Goal: Task Accomplishment & Management: Manage account settings

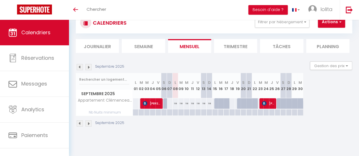
click at [218, 102] on div at bounding box center [221, 103] width 6 height 11
type input "118"
type input "[DATE]"
type input "Mer 17 Septembre 2025"
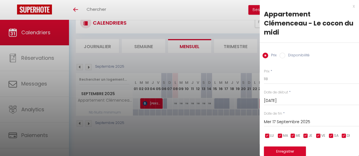
click at [211, 104] on div at bounding box center [179, 78] width 359 height 156
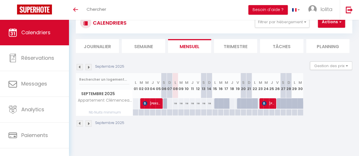
click at [217, 104] on div at bounding box center [217, 103] width 6 height 11
type input "118"
type input "Lun 15 Septembre 2025"
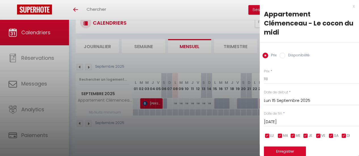
click at [279, 122] on input "[DATE]" at bounding box center [311, 122] width 95 height 7
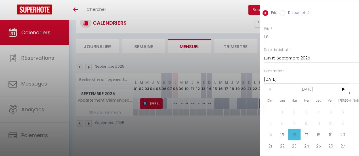
scroll to position [44, 0]
click at [337, 134] on span "20" at bounding box center [343, 133] width 12 height 11
type input "[DATE]"
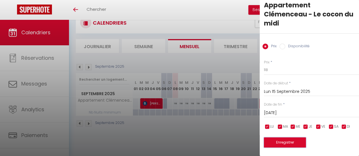
click at [292, 138] on button "Enregistrer" at bounding box center [285, 143] width 42 height 10
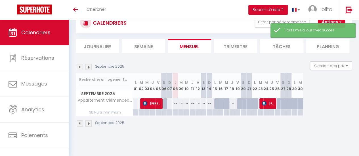
click at [176, 85] on th "L 08" at bounding box center [176, 85] width 6 height 25
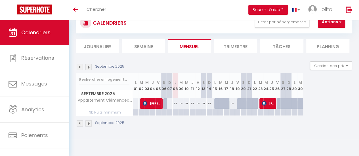
click at [176, 95] on th "L 08" at bounding box center [176, 85] width 6 height 25
click at [219, 104] on div at bounding box center [221, 103] width 6 height 11
type input "118"
type input "[DATE]"
type input "Mer 17 Septembre 2025"
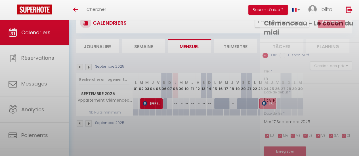
click at [219, 104] on div at bounding box center [179, 78] width 359 height 156
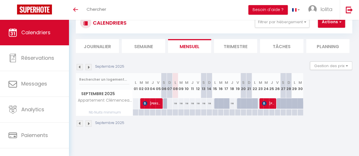
click at [219, 104] on div at bounding box center [221, 103] width 6 height 11
type input "118"
type input "[DATE]"
type input "Mer 17 Septembre 2025"
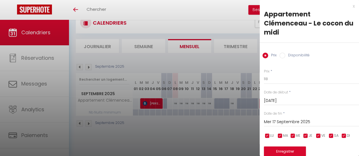
click at [218, 123] on div at bounding box center [179, 78] width 359 height 156
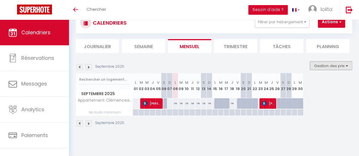
click at [321, 62] on button "Gestion des prix" at bounding box center [331, 66] width 42 height 9
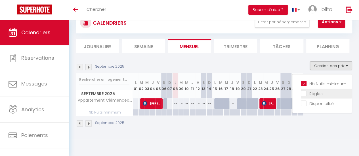
click at [309, 91] on input "Règles" at bounding box center [326, 94] width 51 height 6
checkbox input "true"
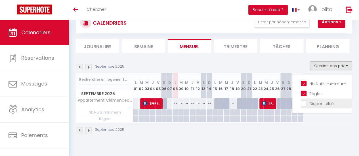
click at [310, 103] on input "Disponibilité" at bounding box center [326, 103] width 51 height 6
checkbox input "true"
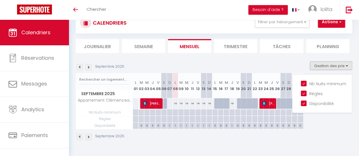
click at [162, 119] on div at bounding box center [164, 119] width 6 height 7
type input "[DATE]"
type input "Dim 07 Septembre 2025"
select select
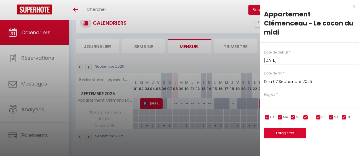
click at [157, 119] on div at bounding box center [179, 78] width 359 height 156
type input "undefined aN undefined NaN"
select select
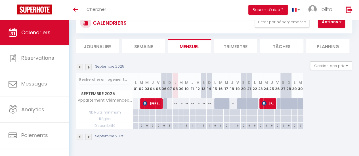
click at [165, 119] on div at bounding box center [164, 119] width 6 height 7
type input "[DATE]"
type input "Dim 07 Septembre 2025"
select select
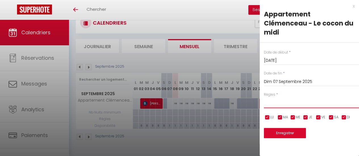
click at [272, 99] on select "Aucun No Checkin No Checkout Pas d'arrivée / Pas de départ" at bounding box center [311, 103] width 95 height 11
click at [164, 104] on div at bounding box center [179, 78] width 359 height 156
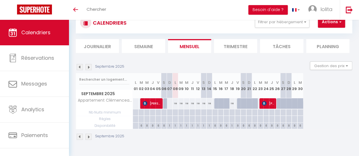
click at [163, 119] on div at bounding box center [164, 119] width 6 height 7
type input "[DATE]"
type input "Dim 07 Septembre 2025"
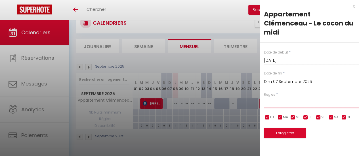
click at [272, 98] on select "Aucun No Checkin No Checkout Pas d'arrivée / Pas de départ" at bounding box center [311, 103] width 95 height 11
select select "0"
click at [264, 98] on select "Aucun No Checkin No Checkout Pas d'arrivée / Pas de départ" at bounding box center [311, 103] width 95 height 11
click at [278, 128] on button "Enregistrer" at bounding box center [285, 133] width 42 height 10
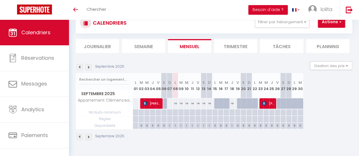
click at [215, 118] on div at bounding box center [215, 119] width 6 height 7
type input "Lun 15 Septembre 2025"
type input "[DATE]"
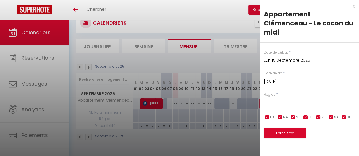
click at [267, 98] on select "Aucun No Checkin No Checkout Pas d'arrivée / Pas de départ" at bounding box center [311, 103] width 95 height 11
select select "0"
click at [264, 98] on select "Aucun No Checkin No Checkout Pas d'arrivée / Pas de départ" at bounding box center [311, 103] width 95 height 11
click at [278, 128] on button "Enregistrer" at bounding box center [285, 133] width 42 height 10
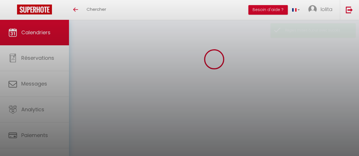
select select
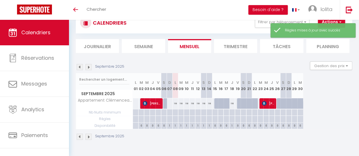
click at [216, 118] on div at bounding box center [215, 119] width 6 height 7
type input "Lun 15 Septembre 2025"
type input "[DATE]"
select select
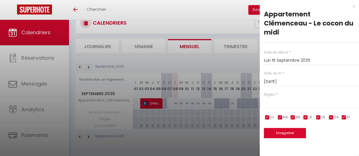
click at [279, 78] on input "[DATE]" at bounding box center [311, 81] width 95 height 7
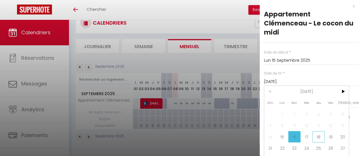
click at [317, 139] on span "18" at bounding box center [319, 136] width 12 height 11
type input "Jeu 18 Septembre 2025"
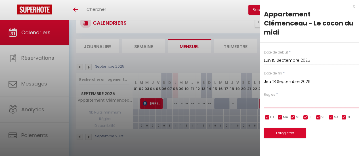
click at [276, 98] on select "Aucun No Checkin No Checkout Pas d'arrivée / Pas de départ" at bounding box center [311, 103] width 95 height 11
select select "0"
click at [264, 98] on select "Aucun No Checkin No Checkout Pas d'arrivée / Pas de départ" at bounding box center [311, 103] width 95 height 11
click at [282, 128] on button "Enregistrer" at bounding box center [285, 133] width 42 height 10
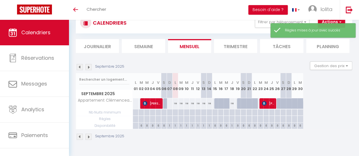
click at [222, 103] on div at bounding box center [223, 107] width 6 height 11
type input "118"
type input "[DATE]"
type input "Mer 17 Septembre 2025"
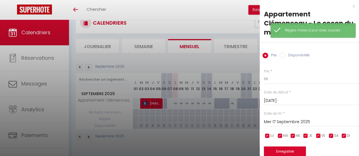
click at [282, 54] on input "Disponibilité" at bounding box center [283, 56] width 6 height 6
radio input "true"
radio input "false"
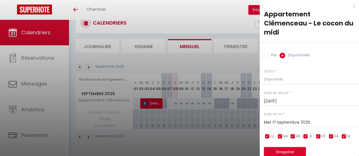
scroll to position [14, 0]
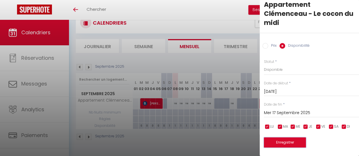
click at [276, 138] on button "Enregistrer" at bounding box center [285, 143] width 42 height 10
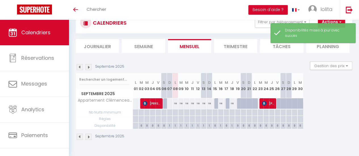
click at [216, 104] on div at bounding box center [217, 103] width 6 height 11
select select "1"
type input "Lun 15 Septembre 2025"
type input "[DATE]"
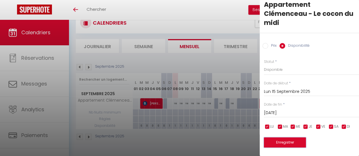
click at [279, 142] on button "Enregistrer" at bounding box center [285, 143] width 42 height 10
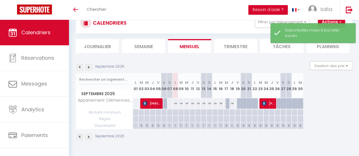
click at [228, 104] on div at bounding box center [229, 103] width 6 height 11
select select "1"
type input "Mer 17 Septembre 2025"
type input "Jeu 18 Septembre 2025"
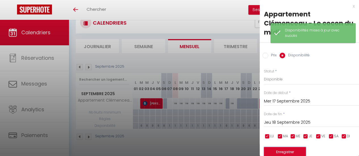
click at [278, 148] on button "Enregistrer" at bounding box center [285, 152] width 42 height 10
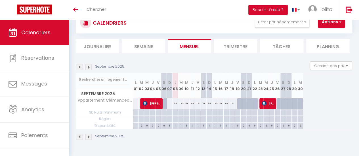
click at [238, 105] on div at bounding box center [240, 103] width 6 height 11
select select "1"
type input "Ven 19 Septembre 2025"
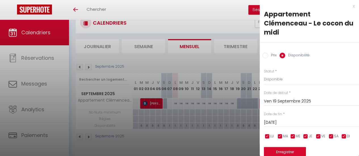
click at [281, 124] on input "[DATE]" at bounding box center [311, 122] width 95 height 7
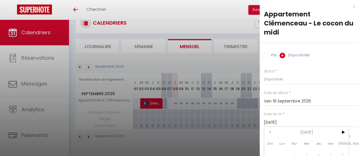
scroll to position [54, 0]
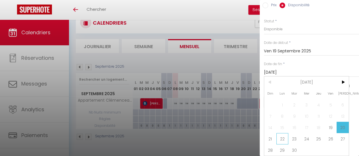
click at [283, 136] on span "22" at bounding box center [282, 138] width 12 height 11
type input "Lun 22 Septembre 2025"
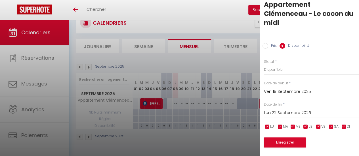
scroll to position [14, 0]
click at [283, 138] on button "Enregistrer" at bounding box center [285, 143] width 42 height 10
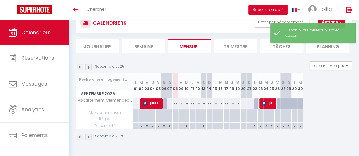
click at [255, 106] on div at bounding box center [257, 103] width 6 height 11
select select "1"
type input "Lun 22 Septembre 2025"
type input "[DATE]"
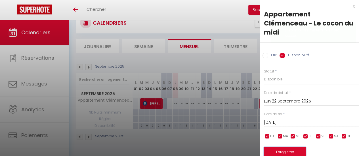
click at [288, 150] on button "Enregistrer" at bounding box center [285, 152] width 42 height 10
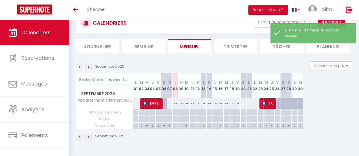
click at [238, 103] on div "118" at bounding box center [238, 103] width 6 height 11
select select "1"
type input "Ven 19 Septembre 2025"
type input "[DATE]"
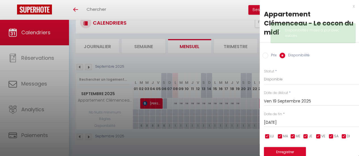
click at [266, 54] on input "Prix" at bounding box center [266, 56] width 6 height 6
radio input "true"
radio input "false"
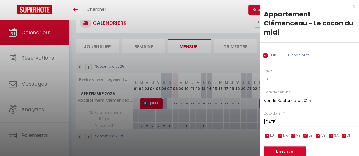
click at [278, 119] on input "[DATE]" at bounding box center [311, 122] width 95 height 7
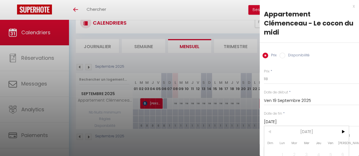
scroll to position [53, 0]
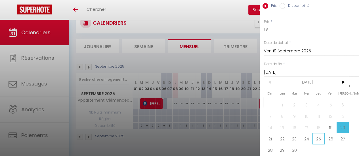
click at [324, 137] on span "25" at bounding box center [319, 138] width 12 height 11
type input "Jeu 25 Septembre 2025"
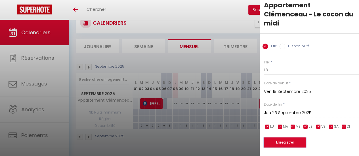
click at [281, 138] on button "Enregistrer" at bounding box center [285, 143] width 42 height 10
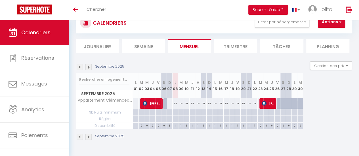
click at [277, 103] on div at bounding box center [280, 103] width 6 height 11
type input "Ven 26 Septembre 2025"
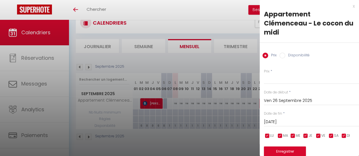
click at [286, 121] on input "[DATE]" at bounding box center [311, 122] width 95 height 7
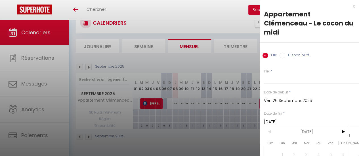
scroll to position [53, 0]
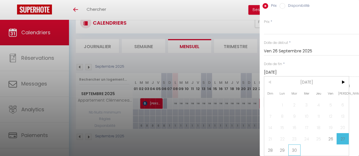
click at [296, 145] on span "30" at bounding box center [294, 150] width 12 height 11
type input "[DATE]"
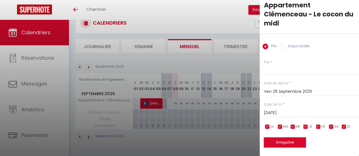
scroll to position [0, 0]
click at [290, 141] on button "Enregistrer" at bounding box center [285, 143] width 42 height 10
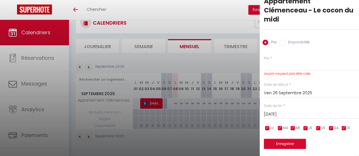
click at [282, 42] on input "Disponibilité" at bounding box center [283, 43] width 6 height 6
radio input "true"
radio input "false"
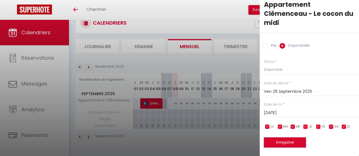
click at [286, 138] on button "Enregistrer" at bounding box center [285, 143] width 42 height 10
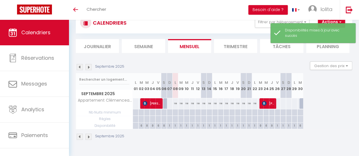
click at [278, 103] on div at bounding box center [277, 103] width 6 height 11
select select "1"
type input "Ven 26 Septembre 2025"
type input "[DATE]"
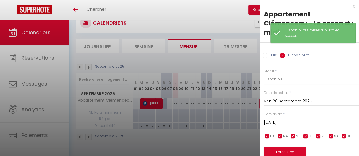
click at [268, 58] on input "Prix" at bounding box center [266, 56] width 6 height 6
radio input "true"
radio input "false"
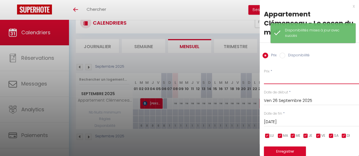
click at [265, 83] on input "Prix" at bounding box center [311, 79] width 95 height 10
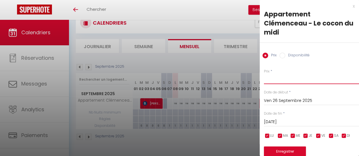
type input "118"
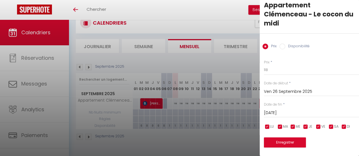
click at [276, 110] on input "[DATE]" at bounding box center [311, 113] width 95 height 7
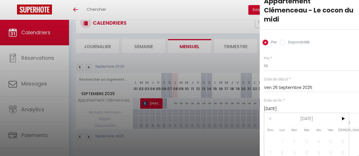
scroll to position [53, 0]
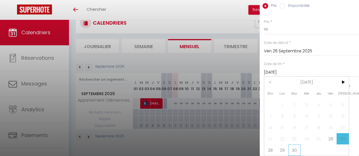
click at [298, 145] on span "30" at bounding box center [294, 150] width 12 height 11
type input "[DATE]"
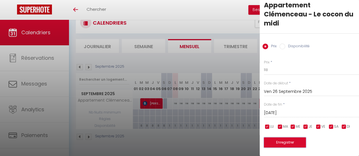
click at [289, 138] on button "Enregistrer" at bounding box center [285, 143] width 42 height 10
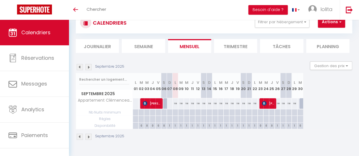
click at [300, 104] on div at bounding box center [302, 103] width 6 height 11
select select "1"
type input "[DATE]"
type input "Mer 01 Octobre 2025"
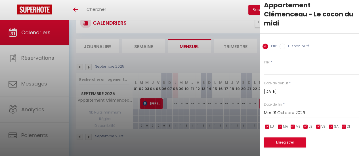
scroll to position [13, 0]
click at [281, 44] on input "Disponibilité" at bounding box center [283, 47] width 6 height 6
radio input "true"
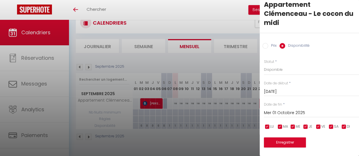
click at [266, 43] on input "Prix" at bounding box center [266, 46] width 6 height 6
radio input "true"
radio input "false"
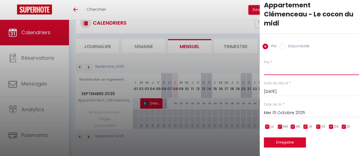
click at [269, 67] on input "Prix" at bounding box center [311, 70] width 95 height 10
type input "118"
click at [284, 138] on button "Enregistrer" at bounding box center [285, 143] width 42 height 10
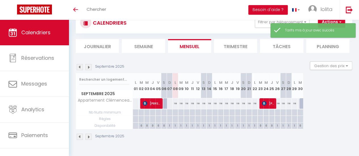
click at [301, 103] on div at bounding box center [302, 103] width 6 height 11
type input "118"
type input "[DATE]"
type input "Mer 01 Octobre 2025"
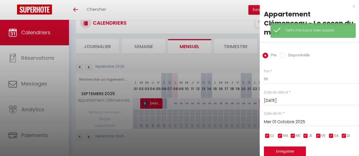
click at [282, 54] on input "Disponibilité" at bounding box center [283, 56] width 6 height 6
radio input "true"
radio input "false"
click at [289, 152] on button "Enregistrer" at bounding box center [285, 152] width 42 height 10
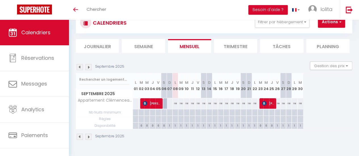
click at [88, 67] on img at bounding box center [88, 67] width 6 height 6
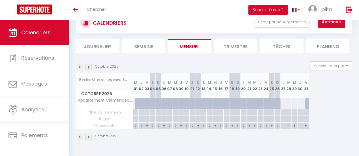
click at [135, 126] on div "0" at bounding box center [135, 125] width 5 height 5
select select
type input "Mer 01 Octobre 2025"
type input "Jeu 02 Octobre 2025"
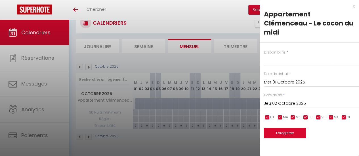
click at [271, 100] on input "Jeu 02 Octobre 2025" at bounding box center [311, 103] width 95 height 7
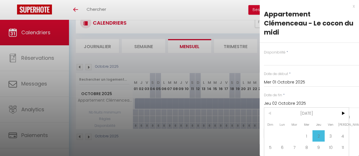
scroll to position [35, 0]
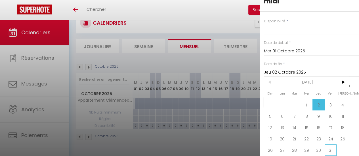
click at [329, 146] on span "31" at bounding box center [331, 150] width 12 height 11
select select
type input "Ven 31 Octobre 2025"
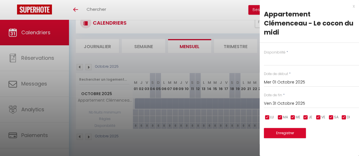
scroll to position [0, 0]
click at [276, 59] on div "Disponibilité * Disponible Indisponible Date de début * [DATE] < [DATE] > Dim L…" at bounding box center [309, 91] width 99 height 96
click at [271, 55] on select "Disponible Indisponible" at bounding box center [311, 60] width 95 height 11
select select "1"
click at [264, 55] on select "Disponible Indisponible" at bounding box center [311, 60] width 95 height 11
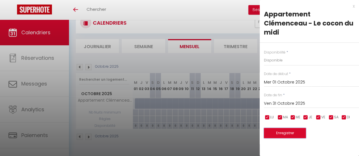
click at [284, 128] on button "Enregistrer" at bounding box center [285, 133] width 42 height 10
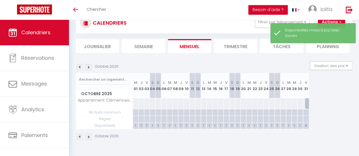
click at [305, 104] on div at bounding box center [308, 103] width 6 height 11
select select "1"
type input "Ven 31 Octobre 2025"
type input "[DATE]"
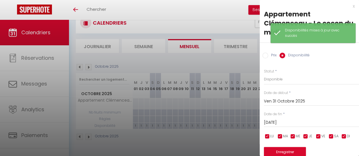
click at [307, 104] on body "🟢 Des questions ou besoin d'assistance pour la migration AirBnB? Connectez-vous…" at bounding box center [179, 78] width 359 height 156
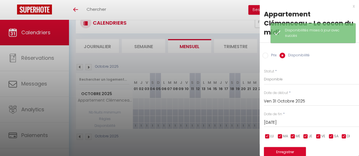
click at [274, 122] on input "[DATE]" at bounding box center [311, 122] width 95 height 7
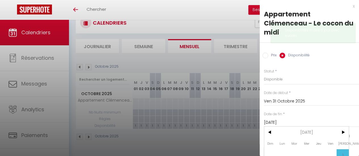
click at [274, 122] on input "[DATE]" at bounding box center [311, 122] width 95 height 7
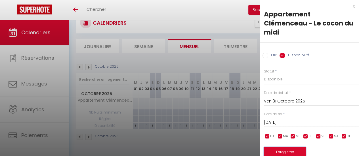
click at [284, 149] on button "Enregistrer" at bounding box center [285, 152] width 42 height 10
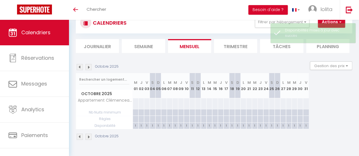
click at [135, 103] on div at bounding box center [136, 103] width 6 height 11
select select "1"
type input "Mer 01 Octobre 2025"
type input "Jeu 02 Octobre 2025"
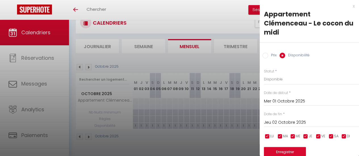
click at [264, 55] on input "Prix" at bounding box center [266, 56] width 6 height 6
radio input "true"
radio input "false"
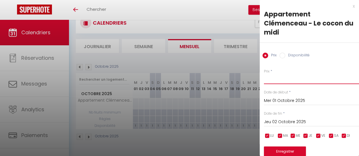
click at [269, 82] on input "Prix" at bounding box center [311, 79] width 95 height 10
type input "118"
click at [288, 121] on input "Jeu 02 Octobre 2025" at bounding box center [311, 122] width 95 height 7
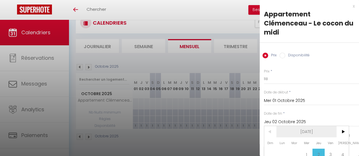
scroll to position [53, 0]
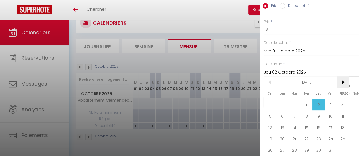
click at [344, 78] on span ">" at bounding box center [343, 82] width 12 height 11
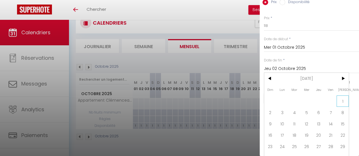
click at [343, 99] on span "1" at bounding box center [343, 101] width 12 height 11
type input "[DATE]"
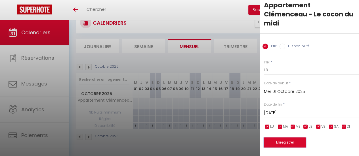
click at [297, 141] on button "Enregistrer" at bounding box center [285, 143] width 42 height 10
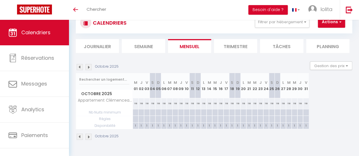
click at [87, 66] on img at bounding box center [88, 67] width 6 height 6
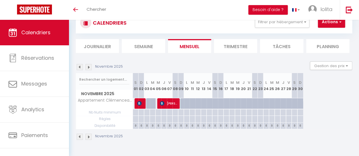
click at [146, 104] on div at bounding box center [149, 103] width 6 height 11
select select "1"
type input "Lun 03 Novembre 2025"
type input "[DATE]"
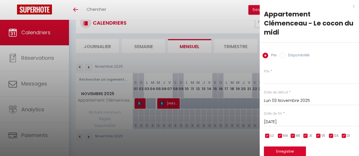
click at [283, 55] on input "Disponibilité" at bounding box center [283, 56] width 6 height 6
radio input "true"
radio input "false"
click at [273, 121] on input "[DATE]" at bounding box center [311, 122] width 95 height 7
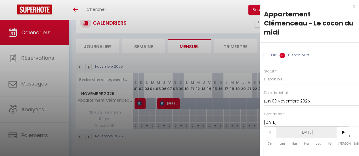
scroll to position [28, 0]
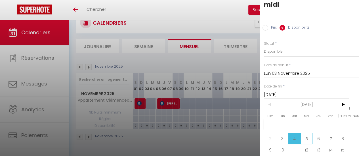
click at [309, 139] on span "5" at bounding box center [307, 138] width 12 height 11
type input "[DATE]"
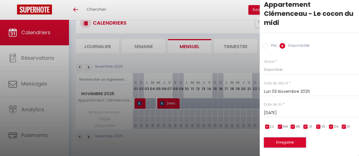
click at [292, 138] on button "Enregistrer" at bounding box center [285, 143] width 42 height 10
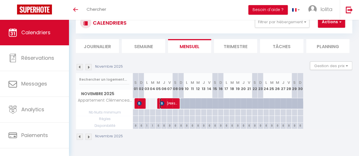
click at [172, 104] on span "[PERSON_NAME]" at bounding box center [169, 103] width 19 height 11
select select "OK"
select select "KO"
select select "0"
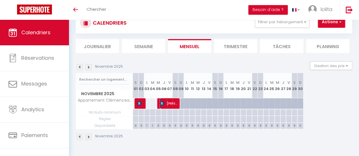
select select "1"
select select
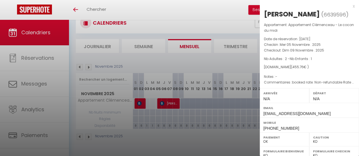
click at [182, 103] on div at bounding box center [179, 78] width 359 height 156
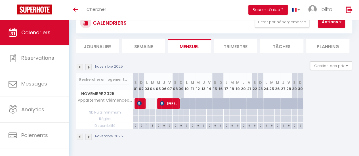
click at [180, 125] on div "0" at bounding box center [180, 125] width 5 height 5
select select
type input "Dim 09 Novembre 2025"
type input "Lun 10 Novembre 2025"
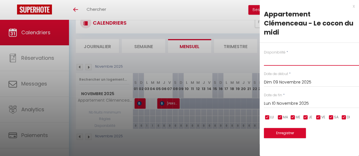
click at [271, 55] on select "Disponible Indisponible" at bounding box center [311, 60] width 95 height 11
select select "1"
click at [264, 55] on select "Disponible Indisponible" at bounding box center [311, 60] width 95 height 11
click at [275, 100] on input "Lun 10 Novembre 2025" at bounding box center [311, 103] width 95 height 7
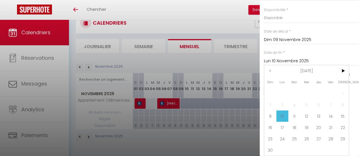
scroll to position [47, 0]
click at [343, 66] on span ">" at bounding box center [343, 70] width 12 height 11
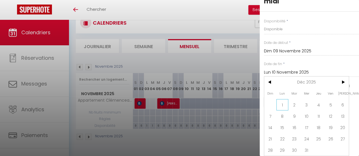
click at [279, 101] on span "1" at bounding box center [282, 104] width 12 height 11
type input "Lun 01 Décembre 2025"
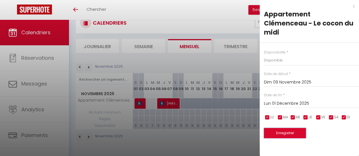
click at [283, 128] on button "Enregistrer" at bounding box center [285, 133] width 42 height 10
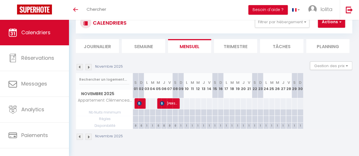
click at [87, 66] on img at bounding box center [88, 67] width 6 height 6
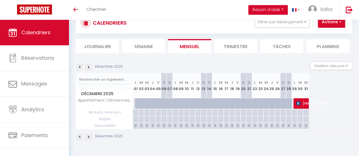
click at [133, 105] on div at bounding box center [136, 103] width 6 height 11
select select "1"
type input "Lun 01 Décembre 2025"
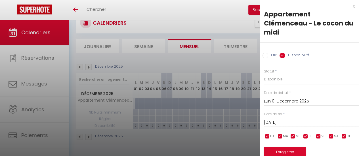
click at [282, 122] on input "[DATE]" at bounding box center [311, 122] width 95 height 7
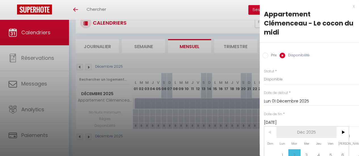
scroll to position [54, 0]
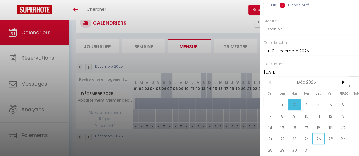
click at [318, 135] on span "25" at bounding box center [319, 138] width 12 height 11
type input "[DATE]"
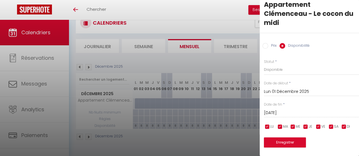
scroll to position [14, 0]
click at [281, 138] on button "Enregistrer" at bounding box center [285, 143] width 42 height 10
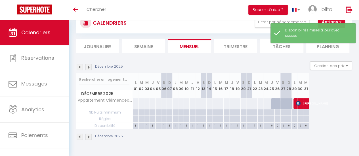
click at [272, 104] on div at bounding box center [274, 103] width 6 height 11
select select "1"
type input "[DATE]"
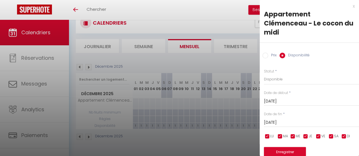
click at [270, 122] on input "[DATE]" at bounding box center [311, 122] width 95 height 7
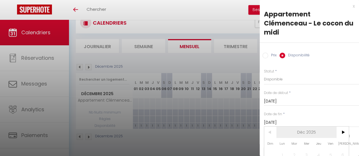
scroll to position [54, 0]
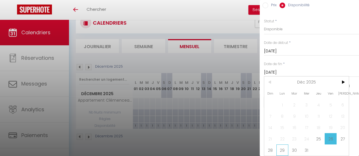
click at [283, 147] on span "29" at bounding box center [282, 150] width 12 height 11
type input "Lun 29 Décembre 2025"
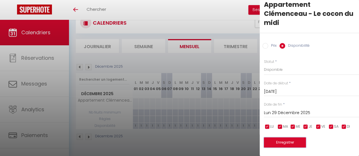
click at [280, 141] on button "Enregistrer" at bounding box center [285, 143] width 42 height 10
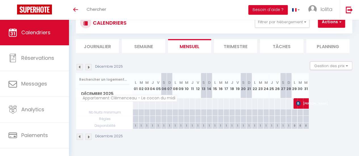
click at [133, 100] on span "Appartement Clémenceau - Le cocon du midi" at bounding box center [128, 98] width 97 height 7
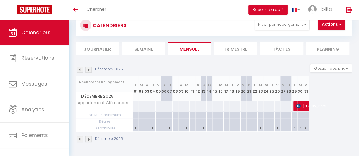
scroll to position [20, 0]
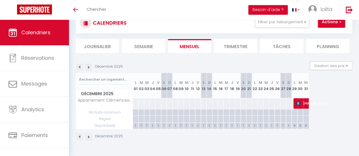
click at [81, 67] on img at bounding box center [80, 67] width 6 height 6
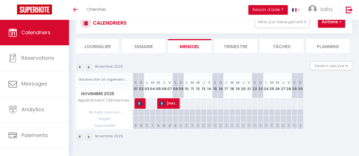
click at [81, 67] on img at bounding box center [80, 67] width 6 height 6
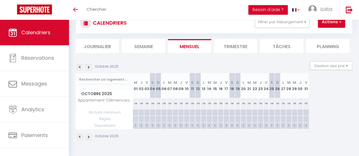
click at [81, 67] on img at bounding box center [80, 67] width 6 height 6
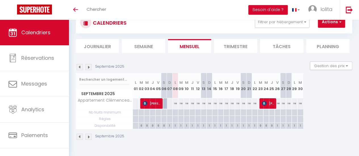
click at [175, 118] on div at bounding box center [175, 119] width 6 height 7
type input "Lun 08 Septembre 2025"
type input "[DATE]"
select select
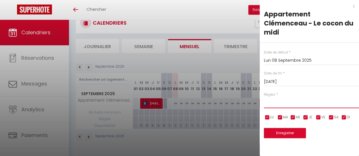
click at [269, 98] on select "Aucun No Checkin No Checkout Pas d'arrivée / Pas de départ" at bounding box center [311, 103] width 95 height 11
click at [165, 112] on div at bounding box center [179, 78] width 359 height 156
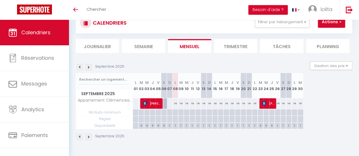
click at [176, 113] on div at bounding box center [175, 113] width 6 height 7
type input "Lun 08 Septembre 2025"
type input "[DATE]"
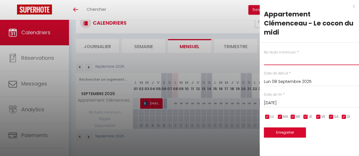
click at [272, 55] on input "text" at bounding box center [311, 60] width 95 height 10
type input "2"
click at [284, 100] on input "[DATE]" at bounding box center [311, 103] width 95 height 7
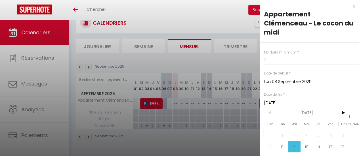
scroll to position [35, 0]
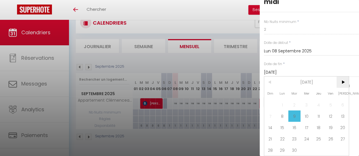
click at [342, 77] on span ">" at bounding box center [343, 82] width 12 height 11
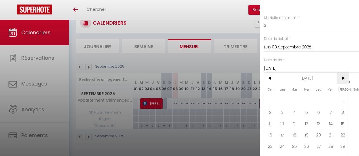
click at [342, 76] on span ">" at bounding box center [343, 78] width 12 height 11
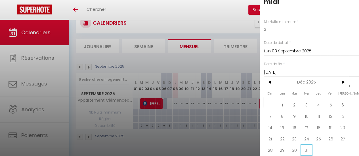
click at [304, 148] on span "31" at bounding box center [307, 150] width 12 height 11
type input "Mer 31 Décembre 2025"
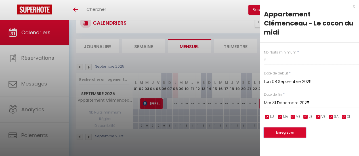
click at [280, 128] on button "Enregistrer" at bounding box center [285, 133] width 42 height 10
